Goal: Task Accomplishment & Management: Use online tool/utility

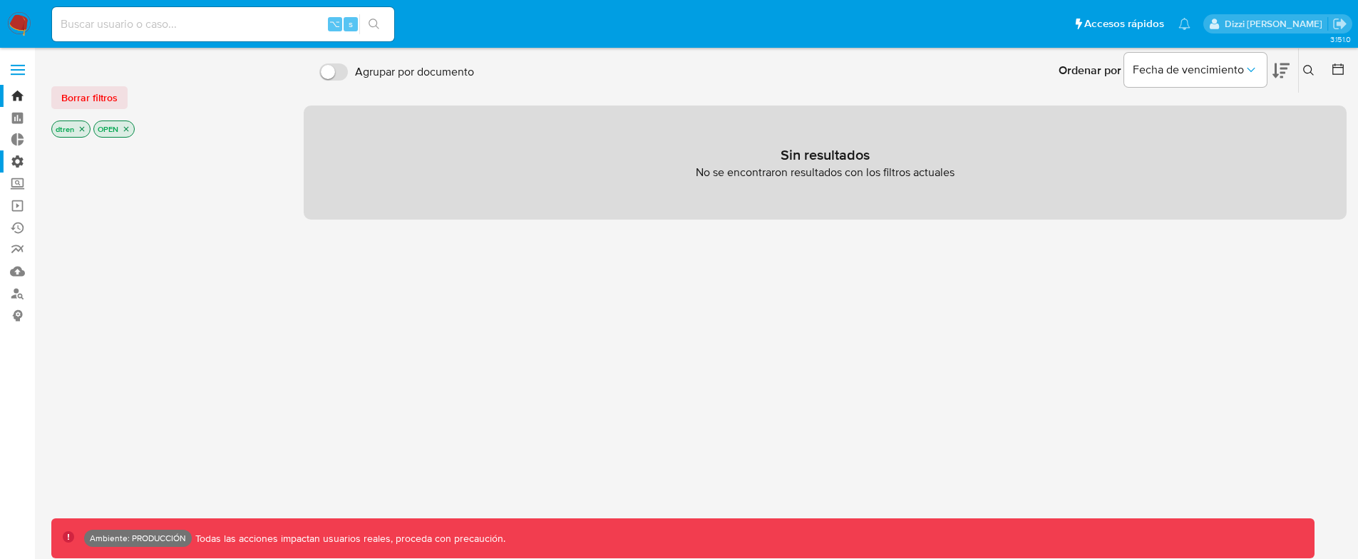
click at [27, 159] on label "Administración" at bounding box center [85, 161] width 170 height 22
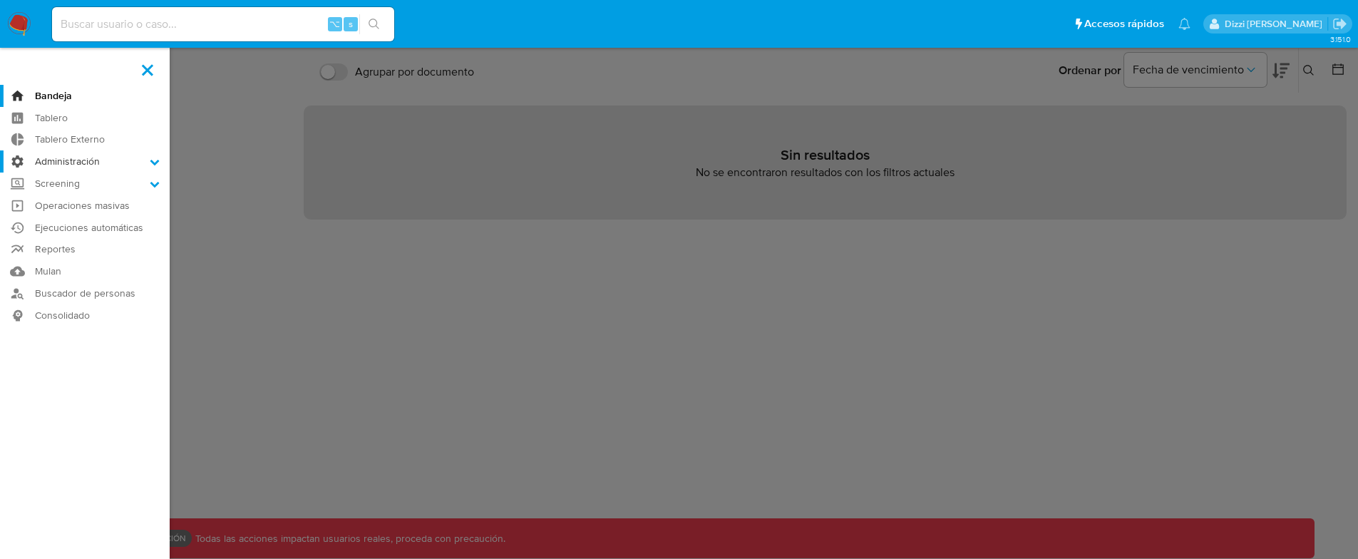
click at [0, 0] on input "Administración" at bounding box center [0, 0] width 0 height 0
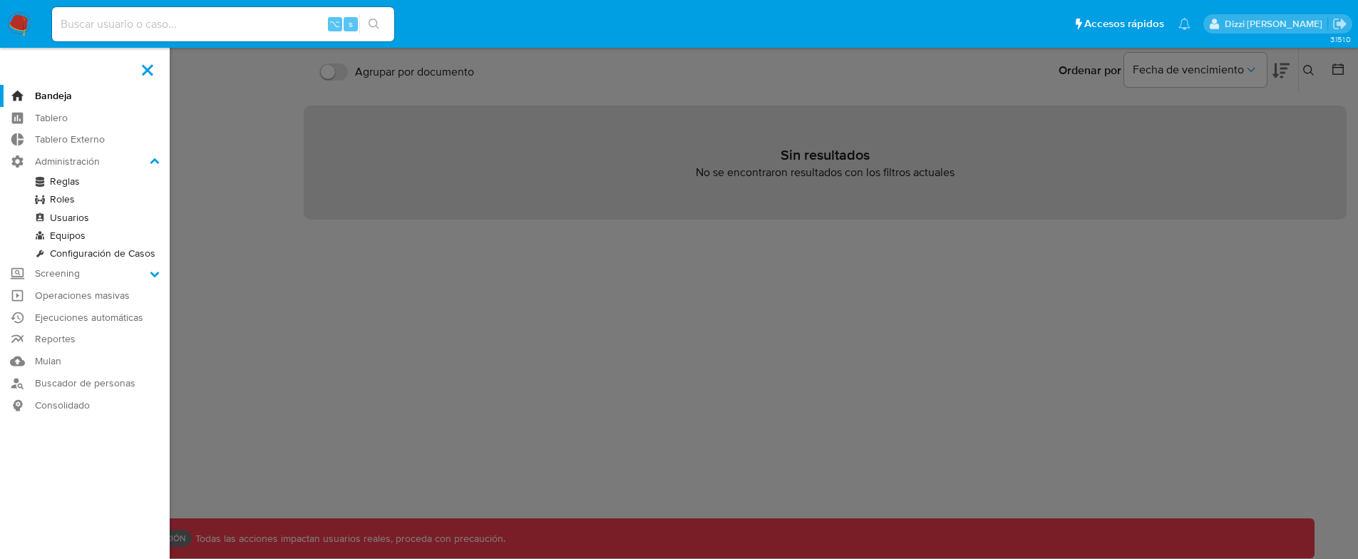
click at [82, 184] on link "Reglas" at bounding box center [85, 182] width 170 height 18
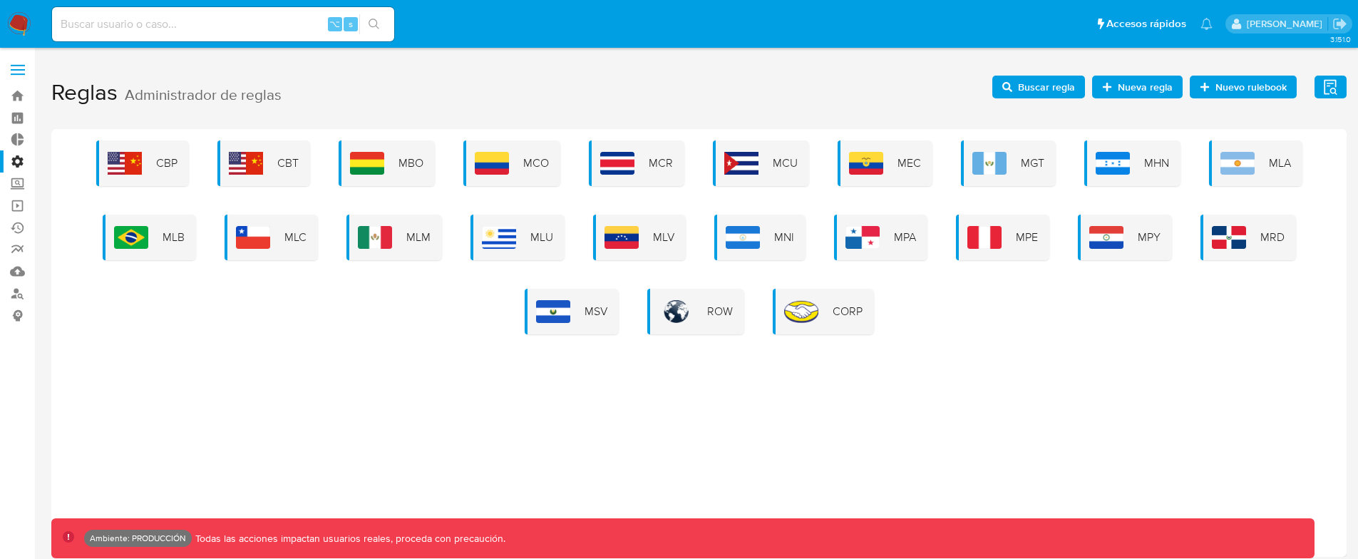
click at [1152, 86] on span "Nueva regla" at bounding box center [1145, 87] width 55 height 23
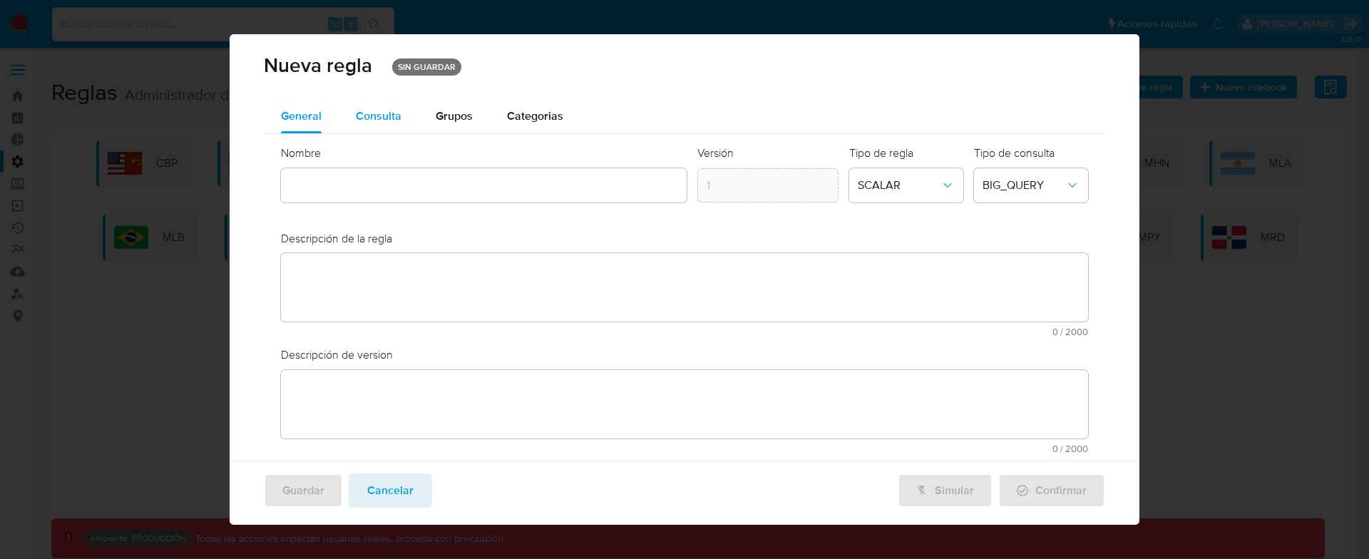
click at [373, 121] on span "Consulta" at bounding box center [379, 116] width 46 height 16
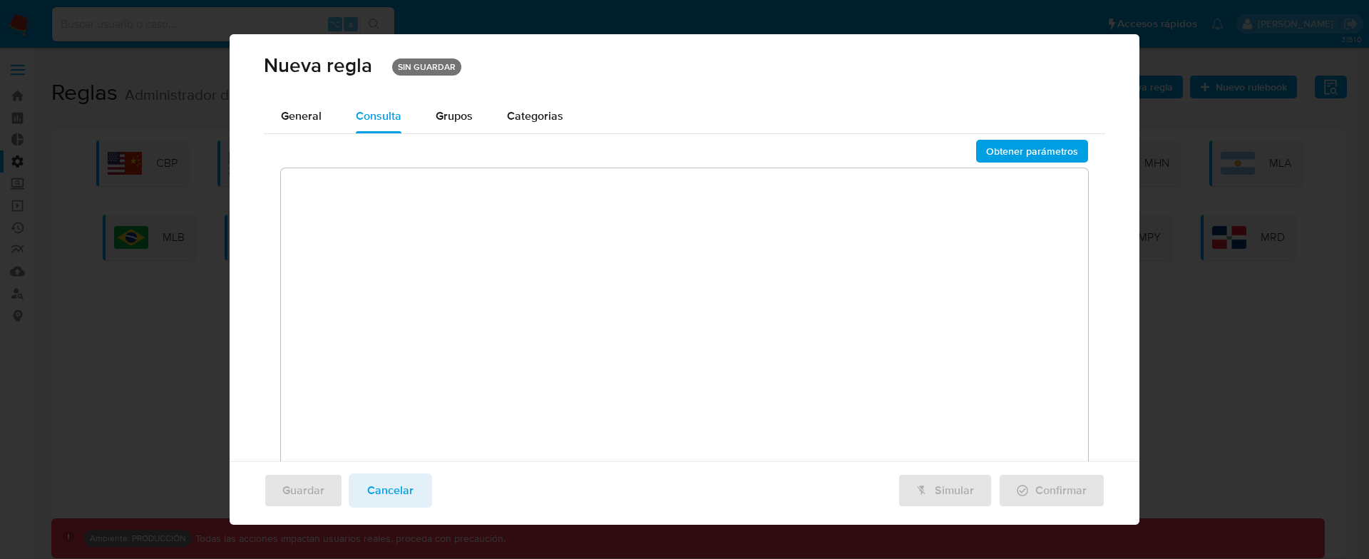
click at [467, 205] on textarea at bounding box center [685, 322] width 808 height 308
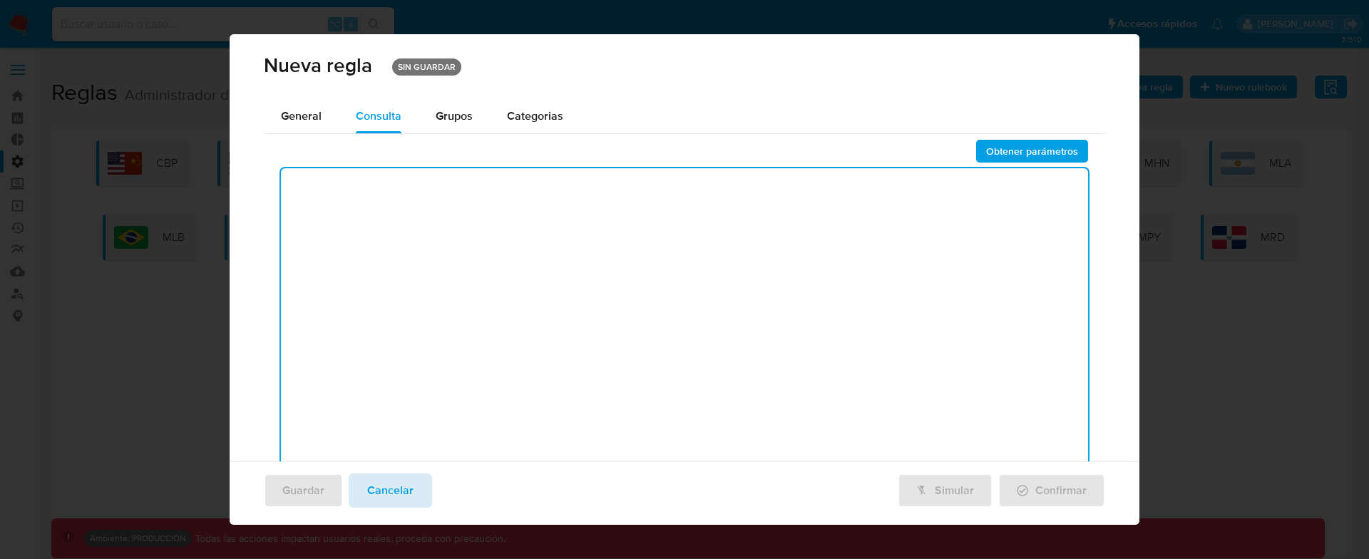
click at [402, 493] on span "Cancelar" at bounding box center [390, 490] width 46 height 31
